Goal: Information Seeking & Learning: Understand process/instructions

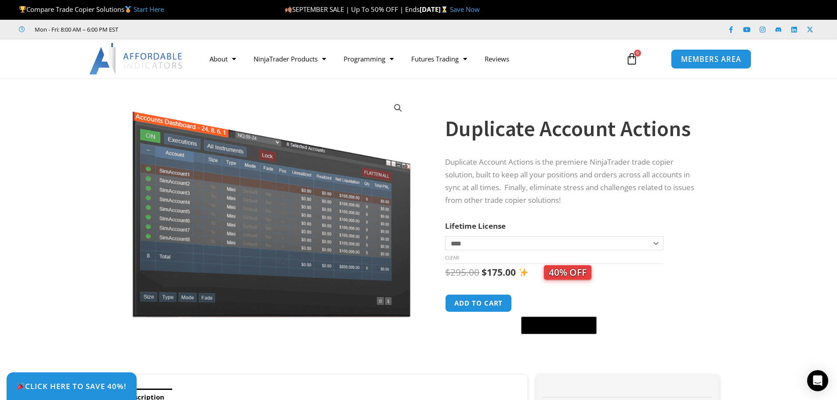
click at [712, 60] on span "MEMBERS AREA" at bounding box center [711, 58] width 60 height 7
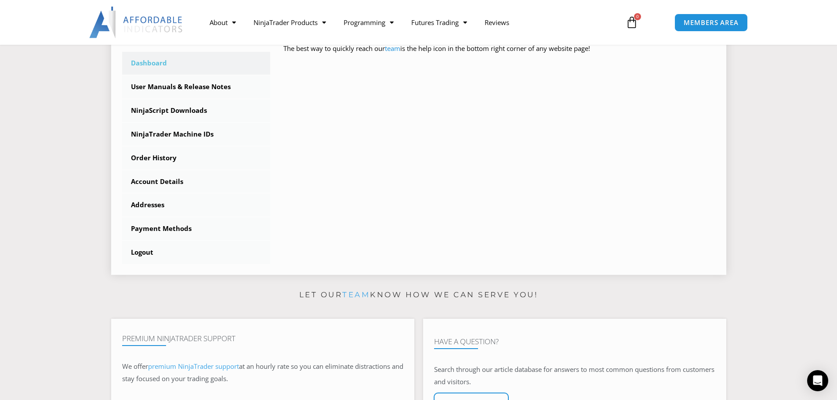
scroll to position [264, 0]
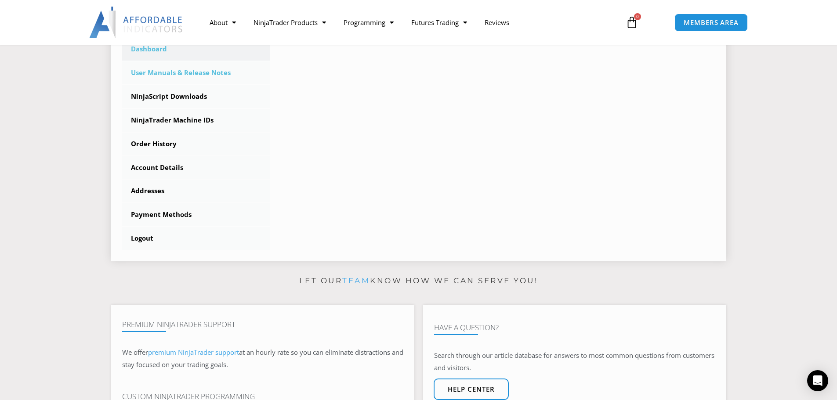
click at [192, 71] on link "User Manuals & Release Notes" at bounding box center [196, 73] width 148 height 23
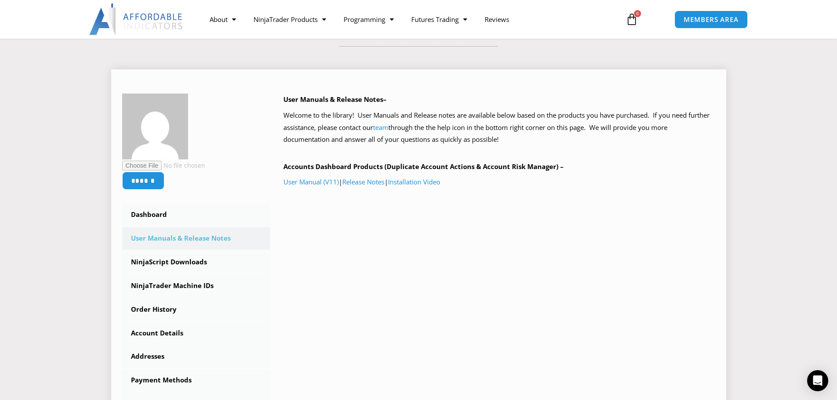
scroll to position [44, 0]
